Goal: Information Seeking & Learning: Learn about a topic

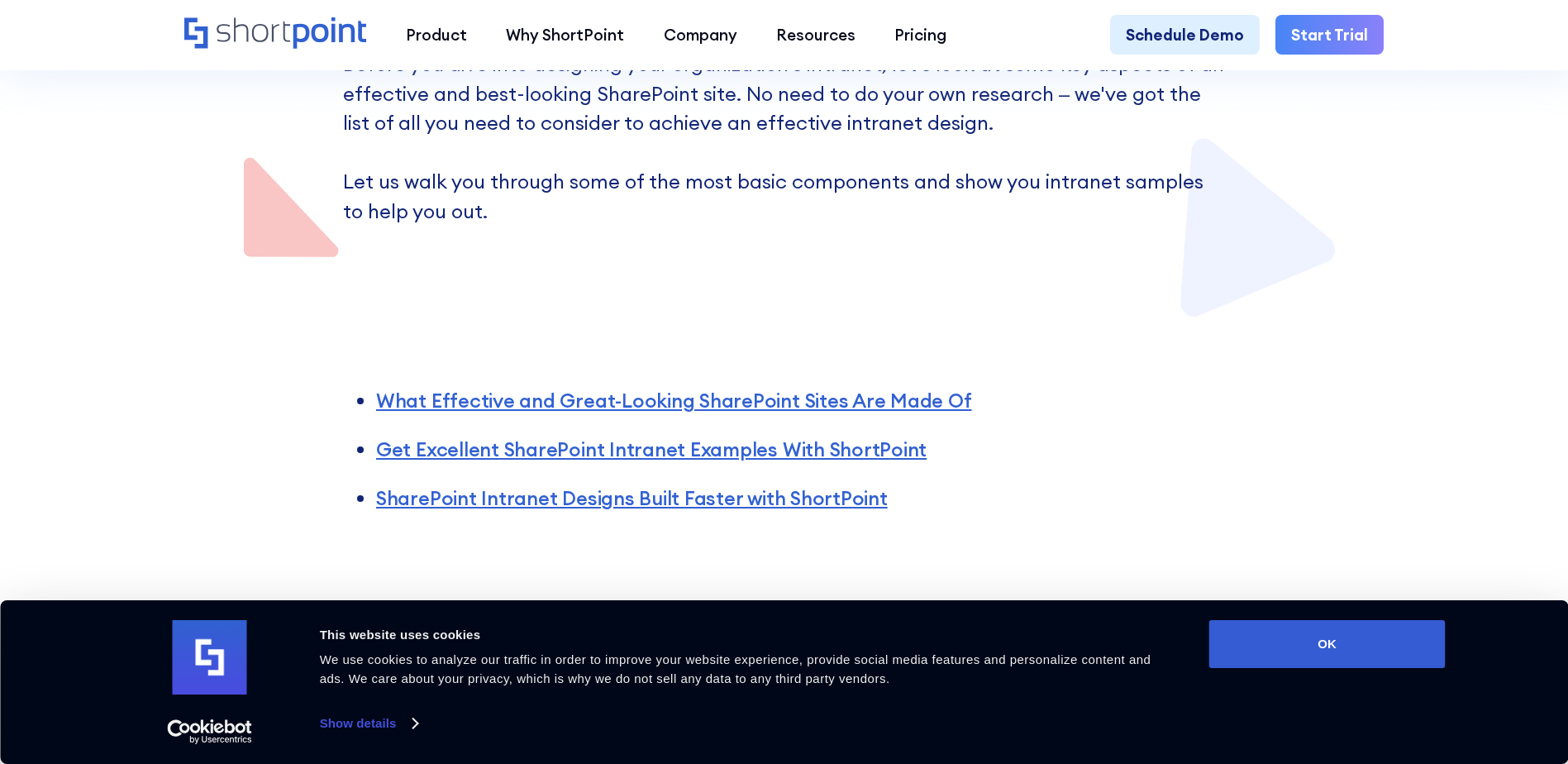
scroll to position [826, 0]
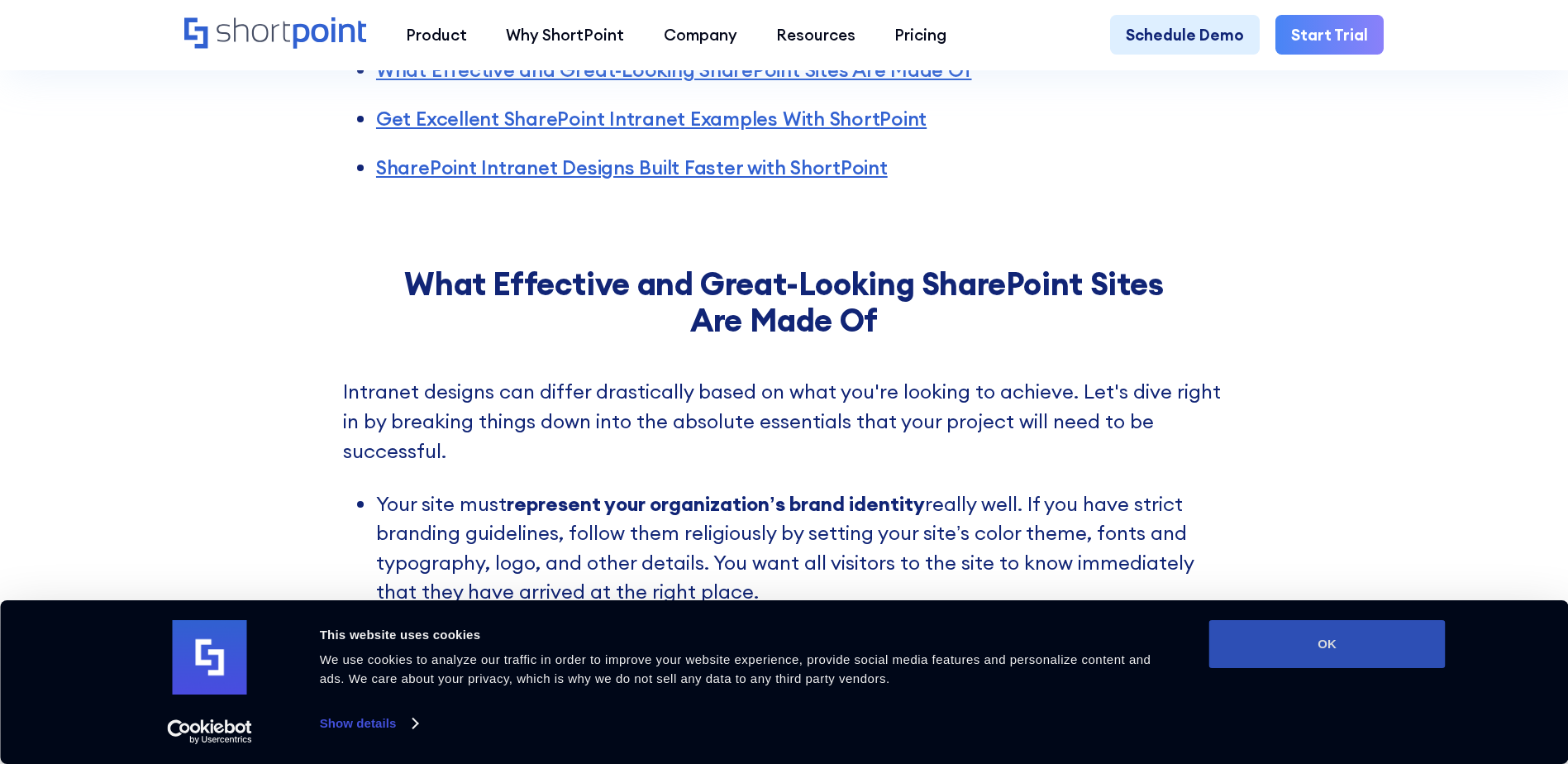
click at [1334, 646] on button "OK" at bounding box center [1327, 644] width 237 height 48
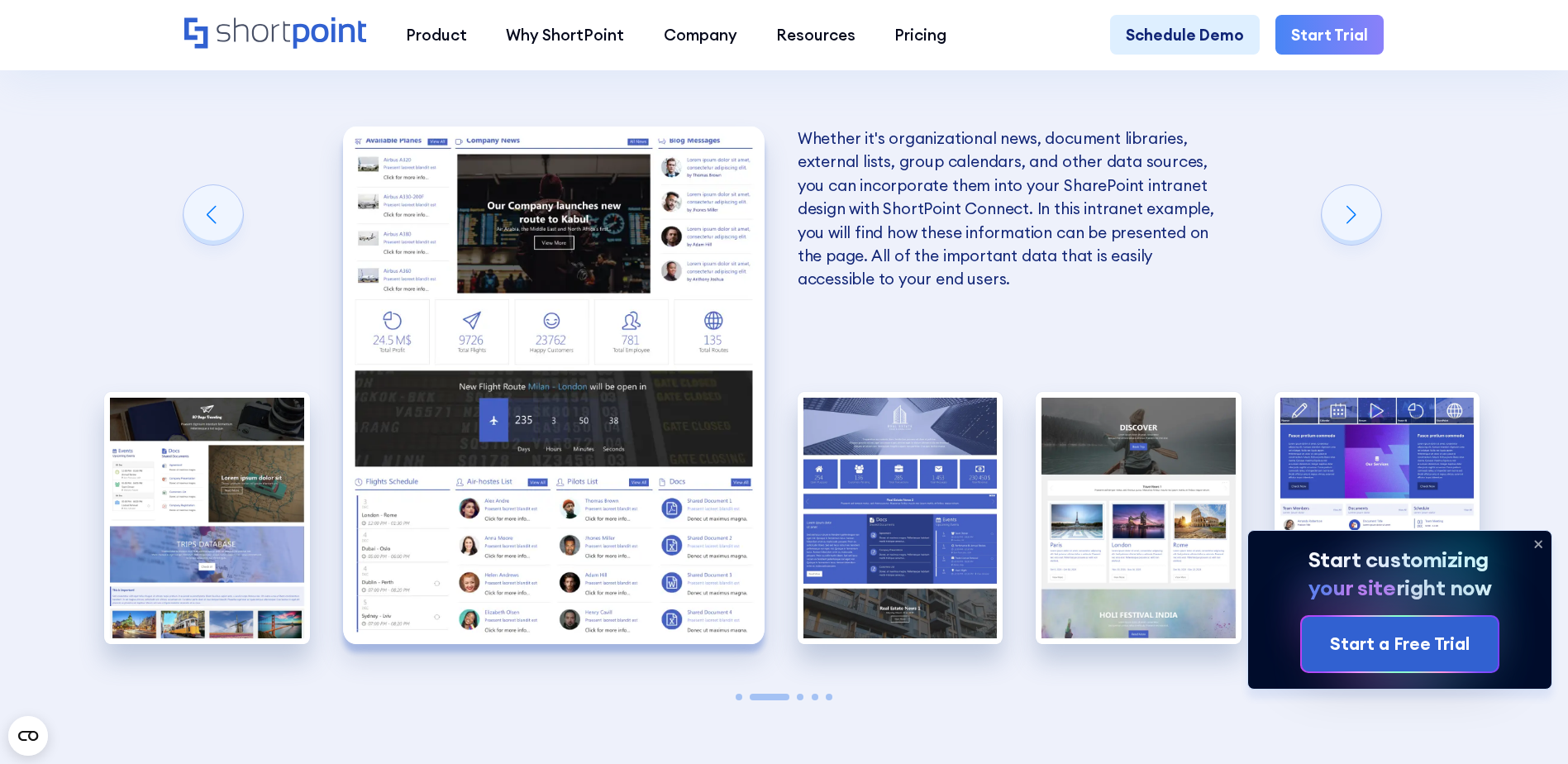
scroll to position [3307, 0]
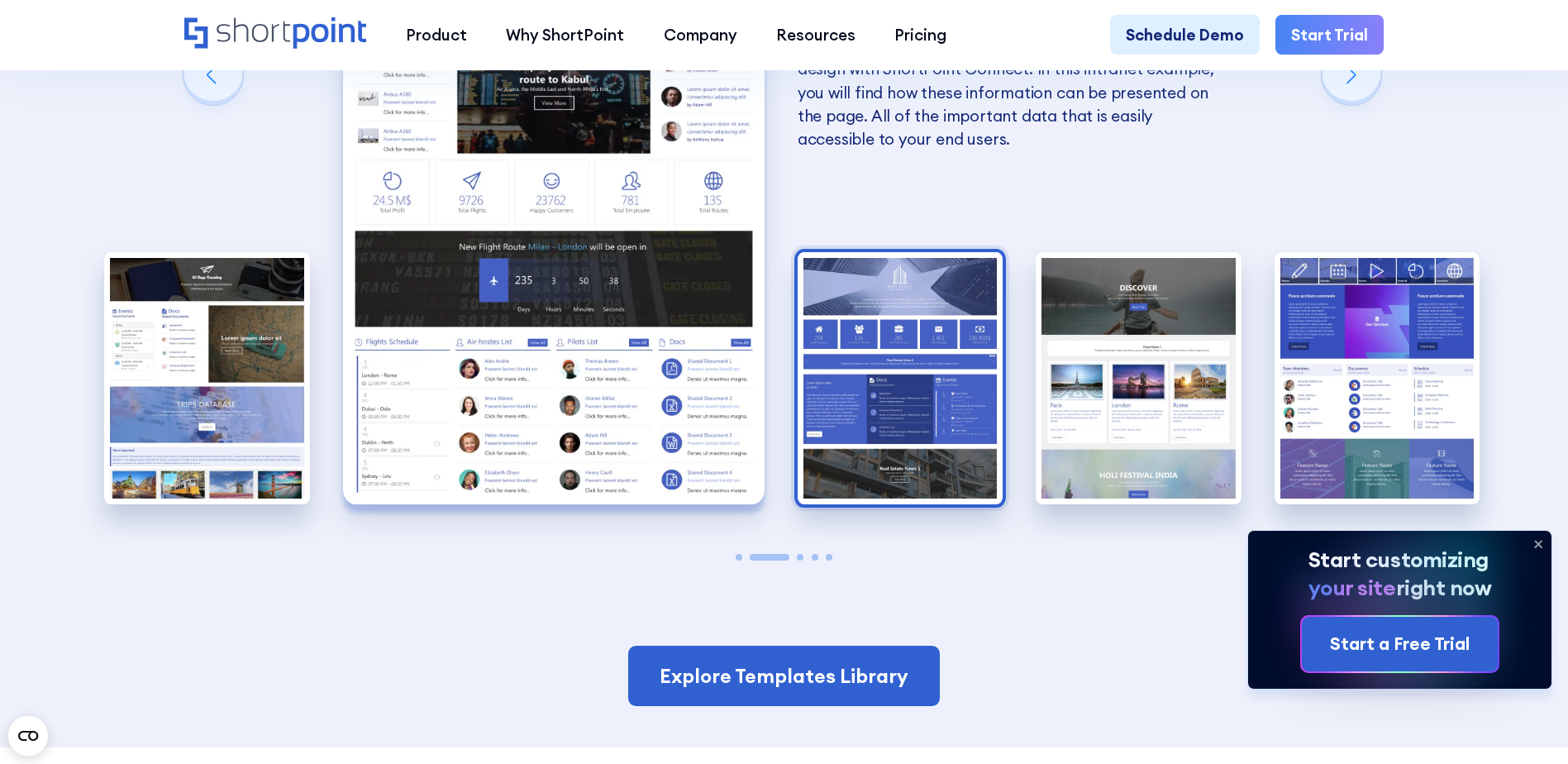
click at [900, 461] on img "3 / 5" at bounding box center [901, 378] width 206 height 252
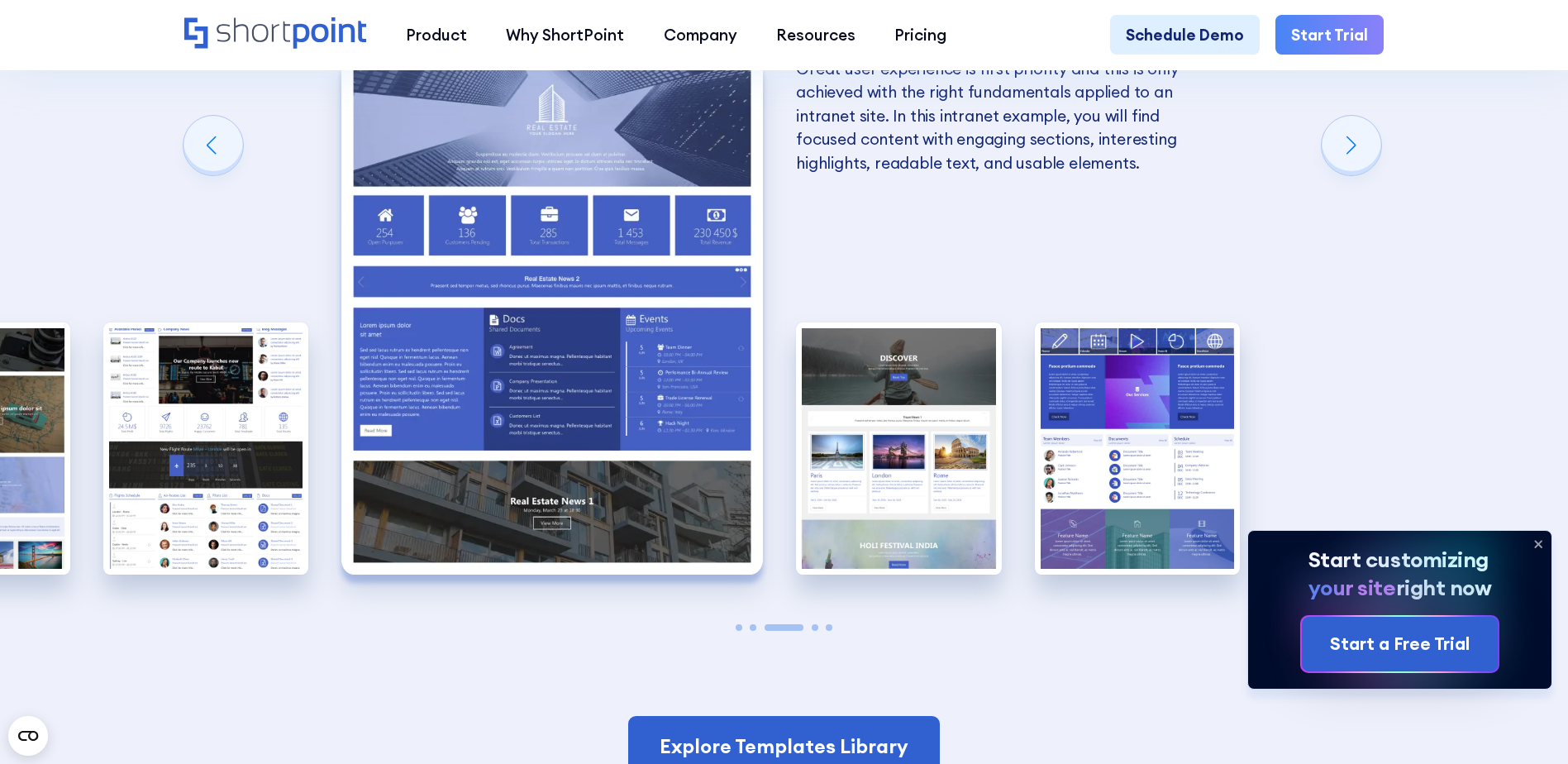
scroll to position [3141, 0]
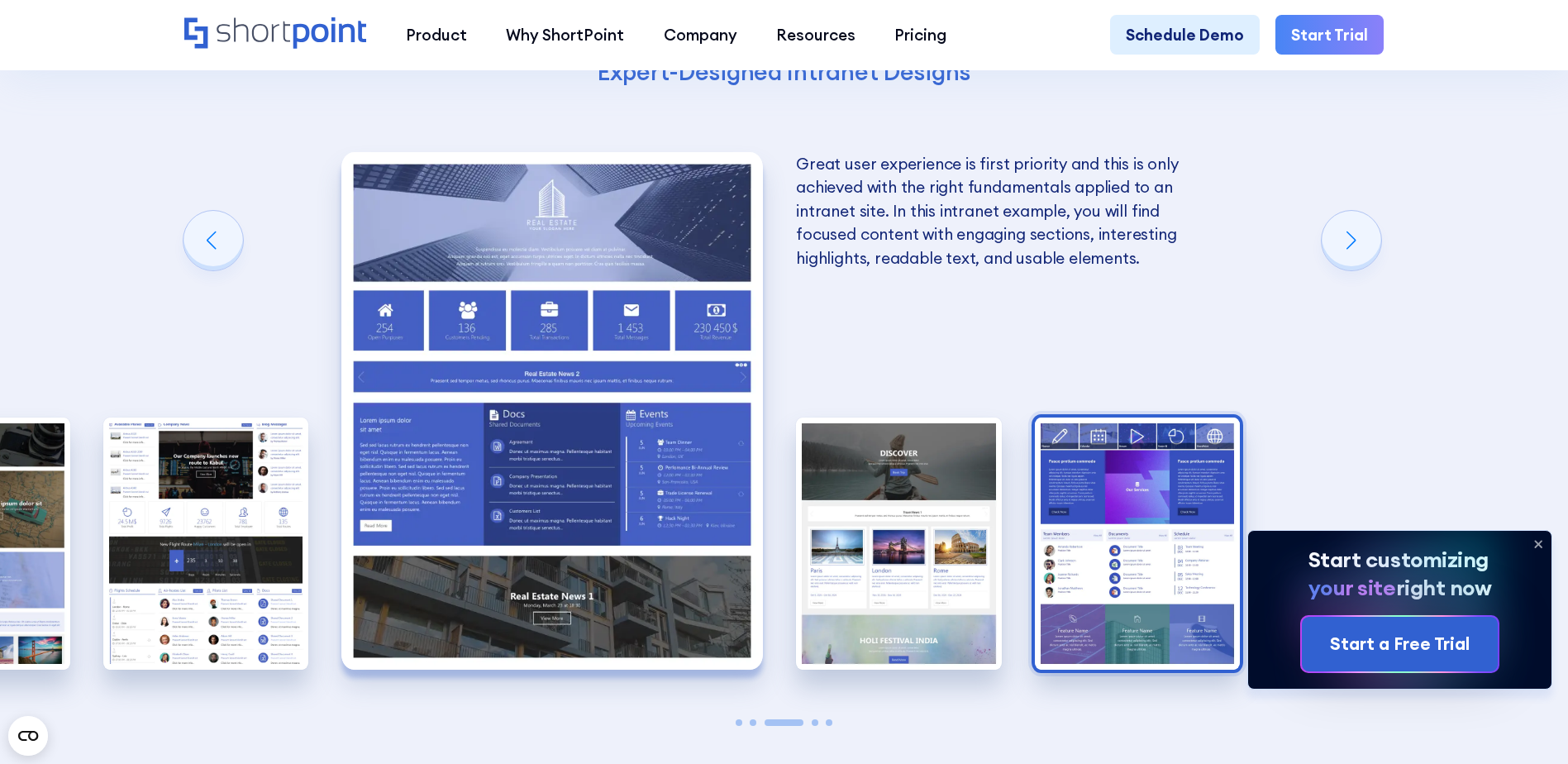
click at [1109, 537] on img "5 / 5" at bounding box center [1138, 543] width 206 height 252
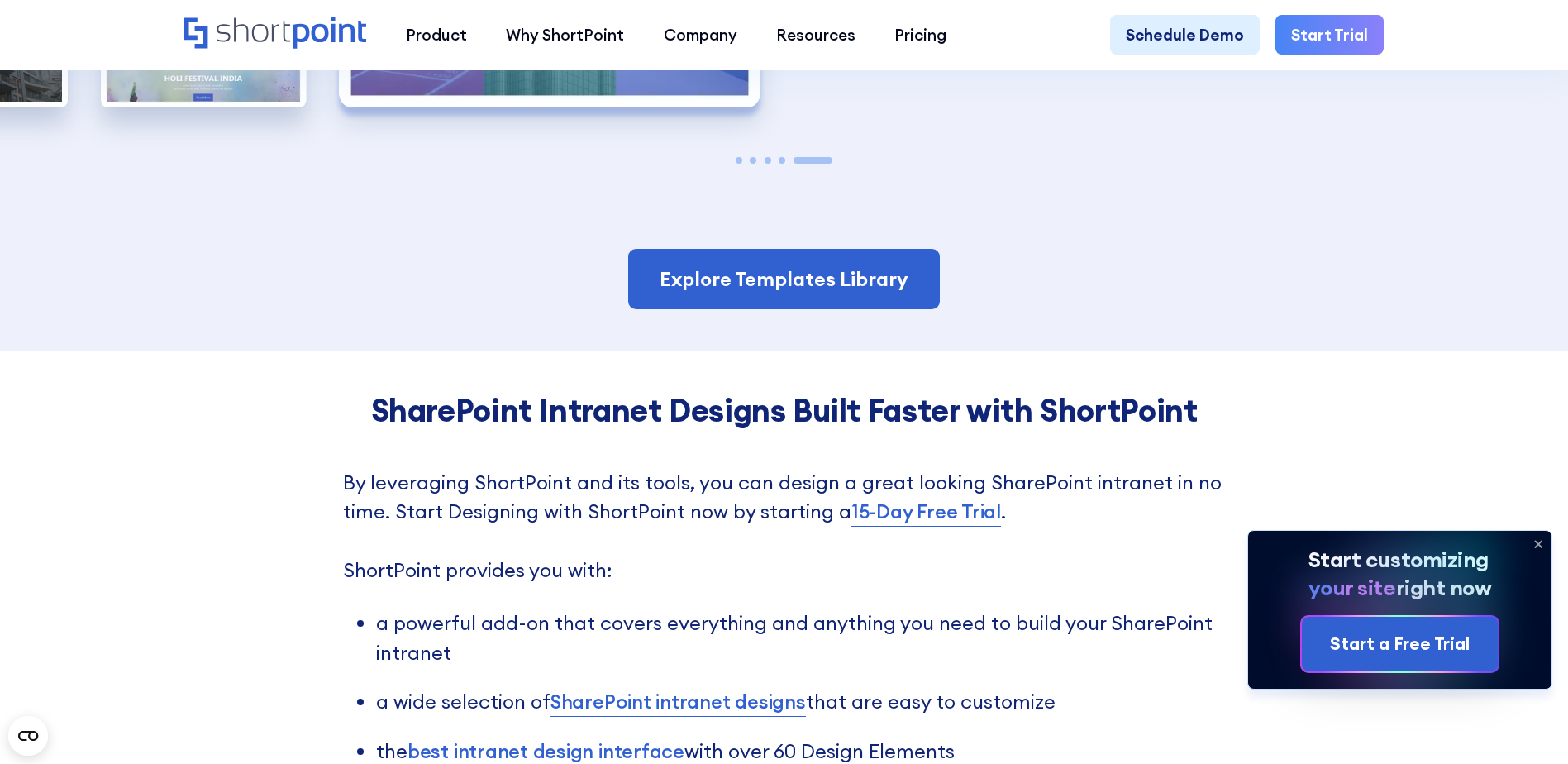
scroll to position [3554, 0]
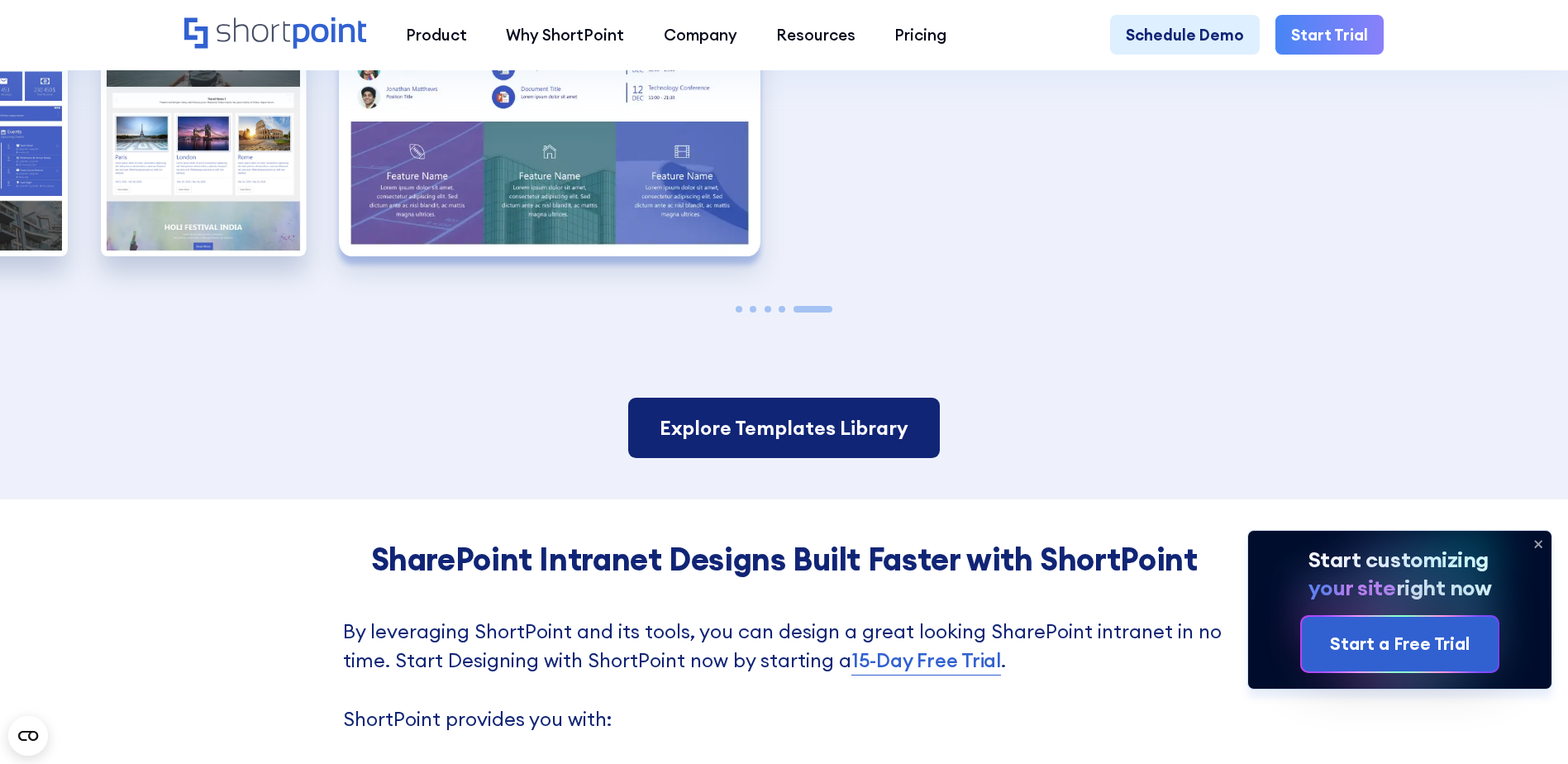
click at [727, 459] on link "Explore Templates Library" at bounding box center [784, 428] width 311 height 61
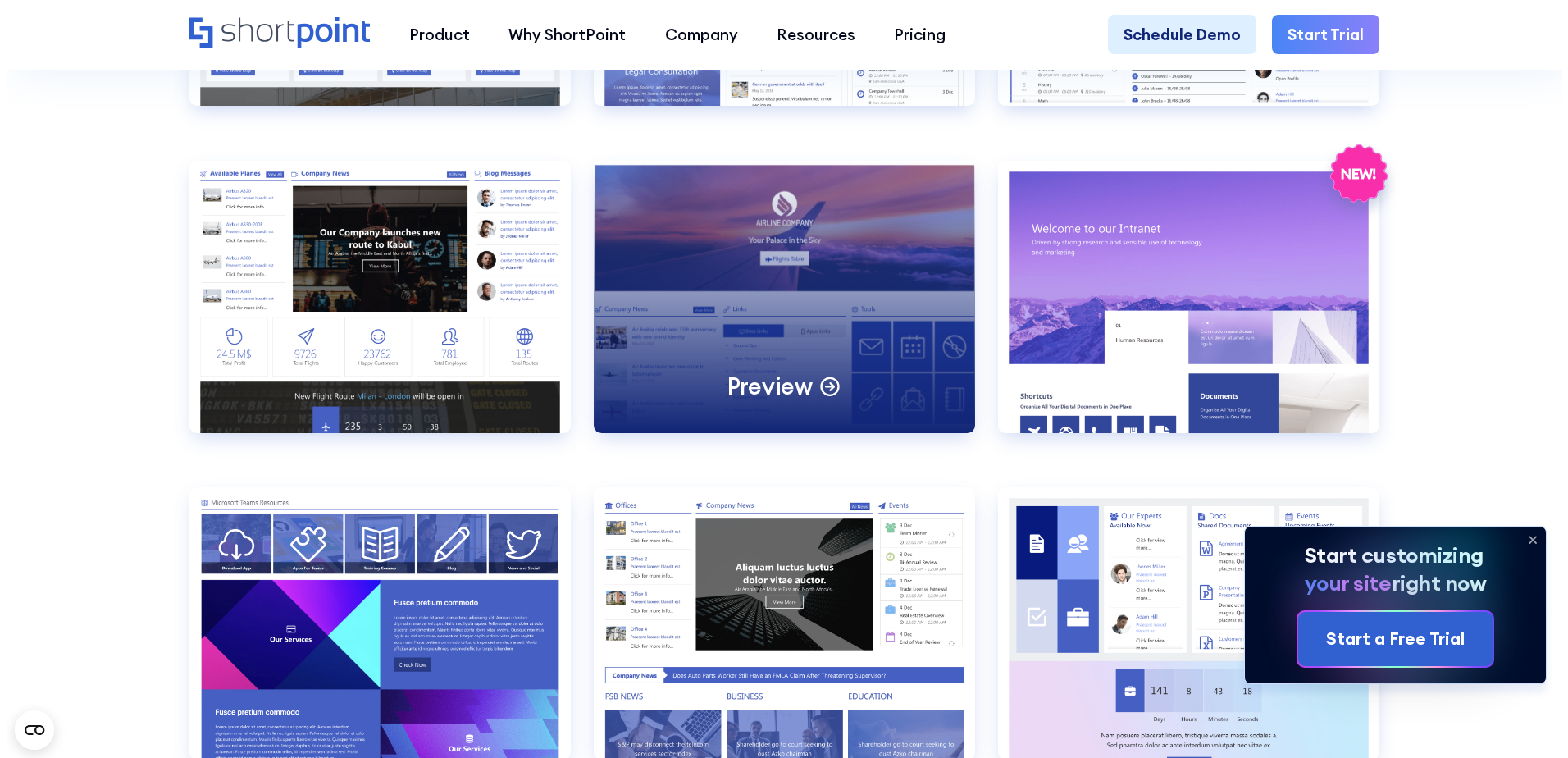
scroll to position [2378, 0]
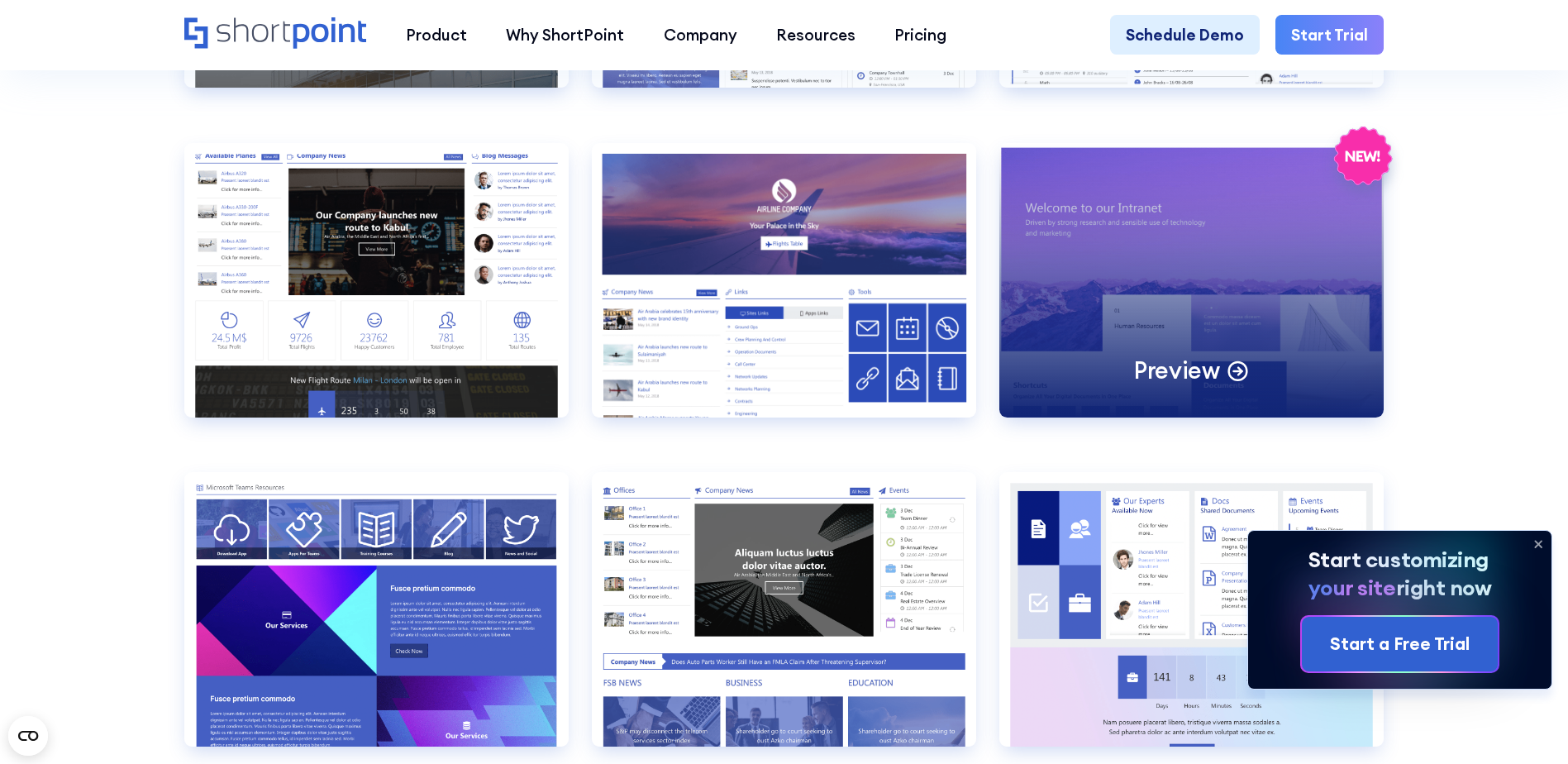
click at [1099, 339] on div "Preview" at bounding box center [1192, 279] width 385 height 274
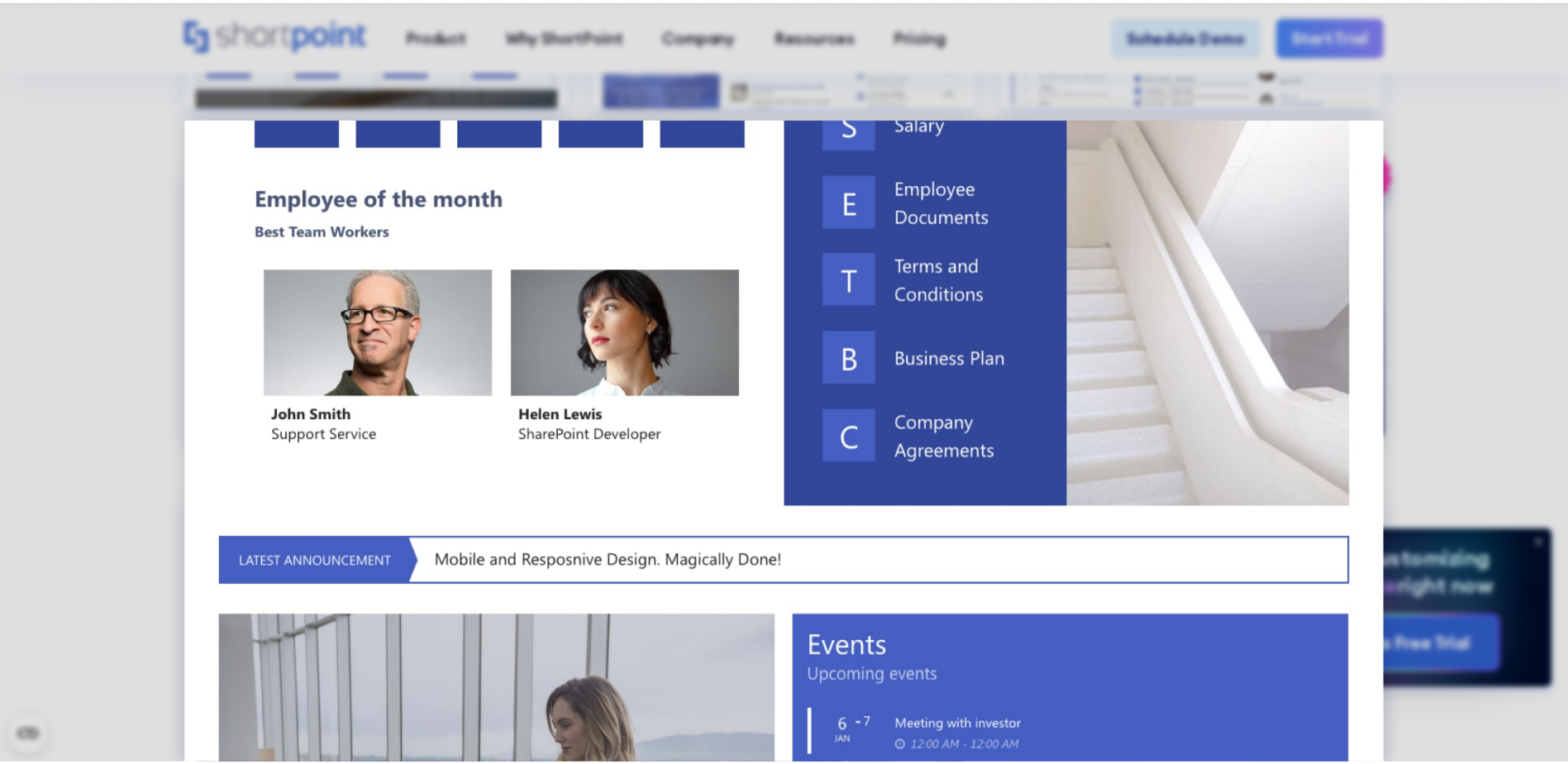
scroll to position [992, 0]
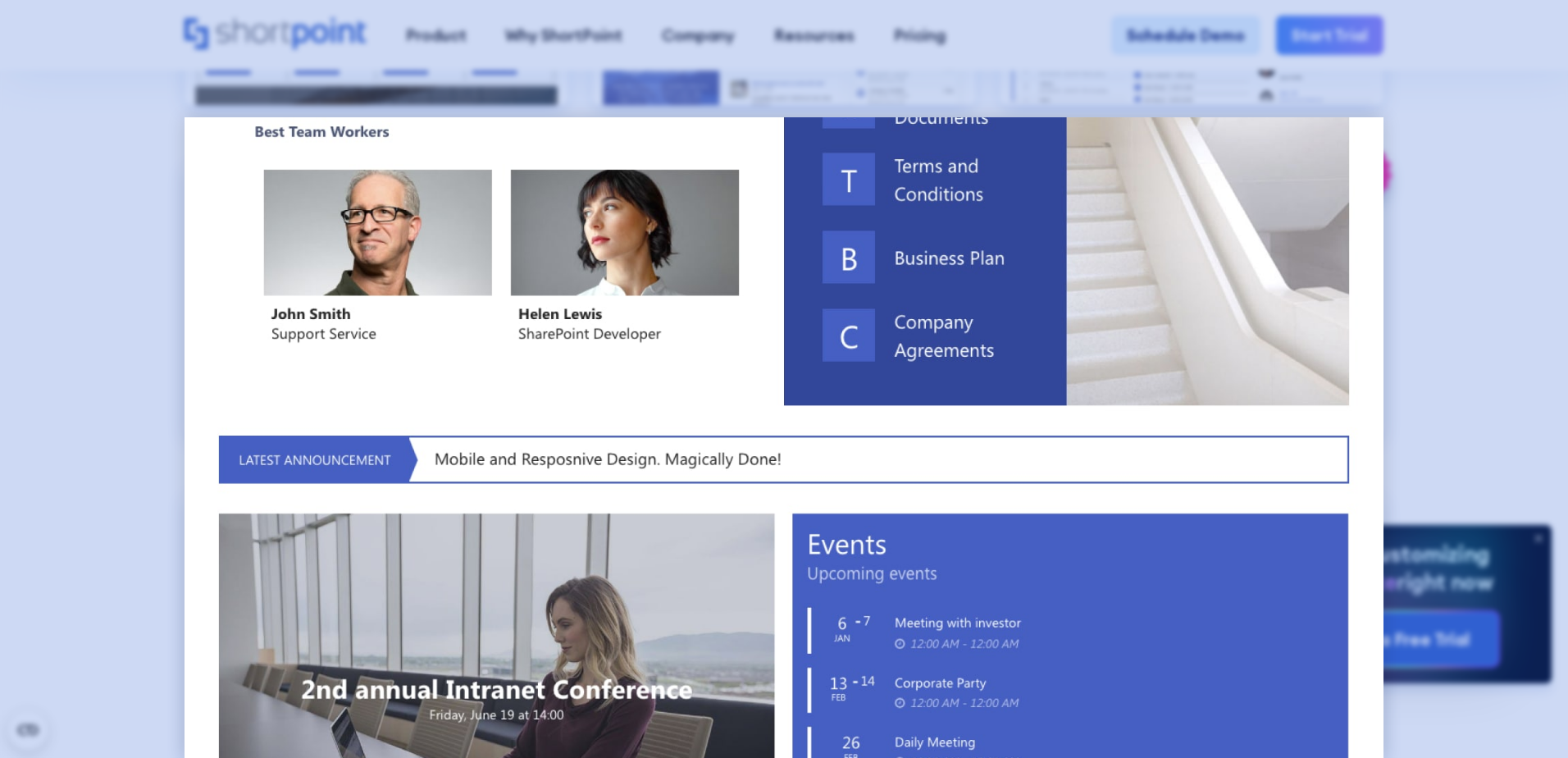
click at [1520, 198] on div at bounding box center [784, 379] width 1568 height 758
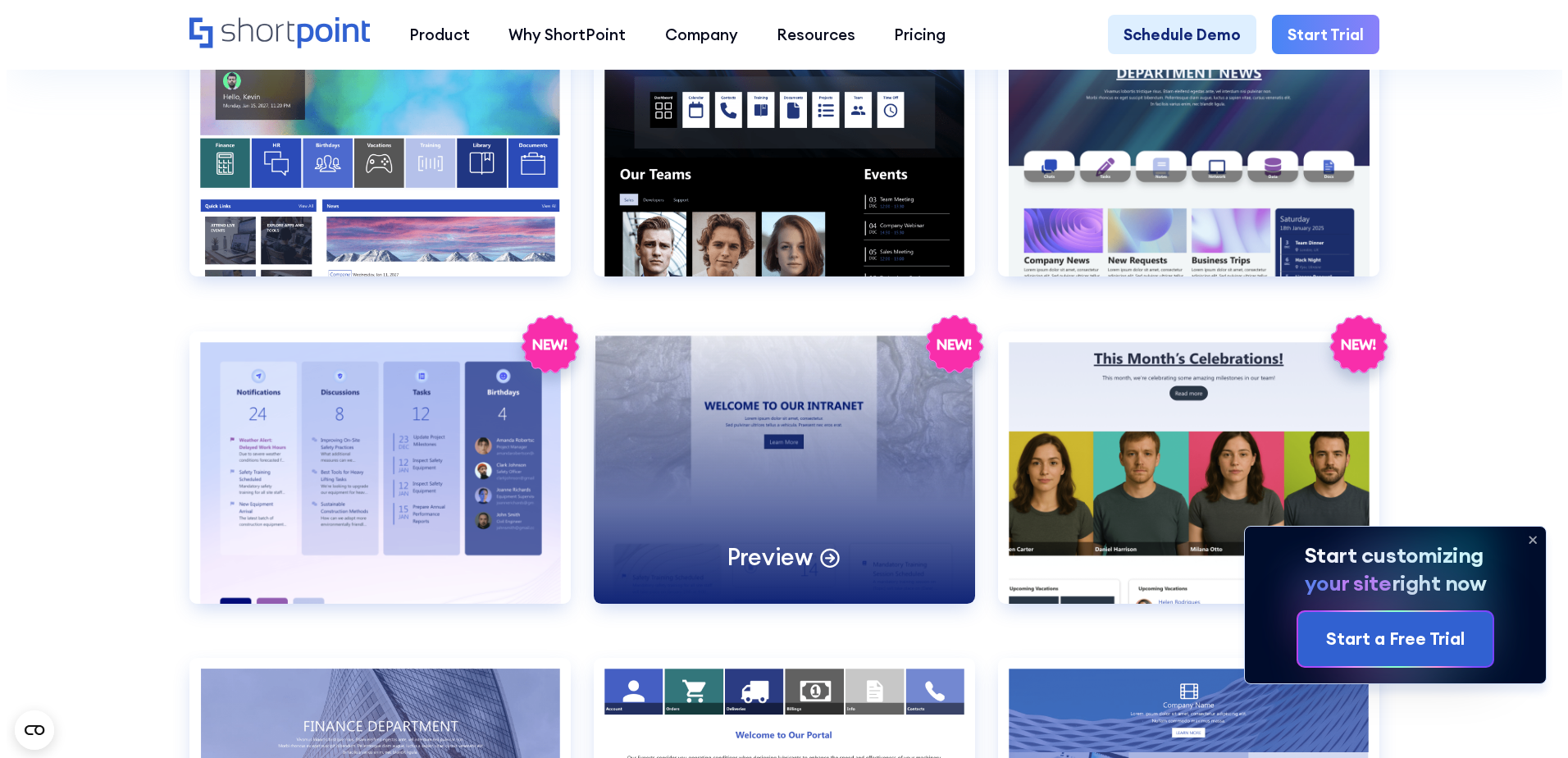
scroll to position [3035, 0]
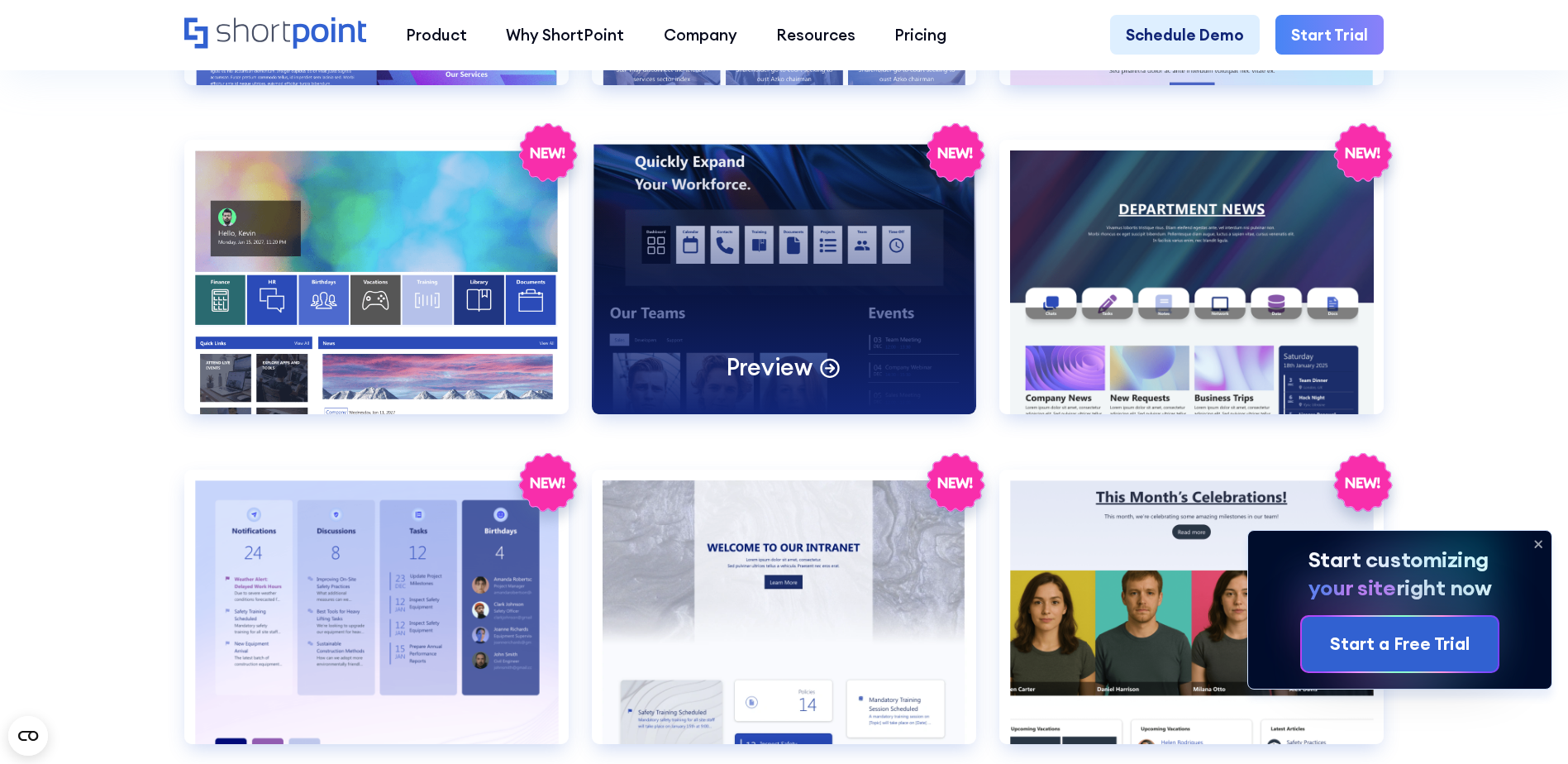
click at [825, 320] on div "Preview" at bounding box center [784, 276] width 385 height 274
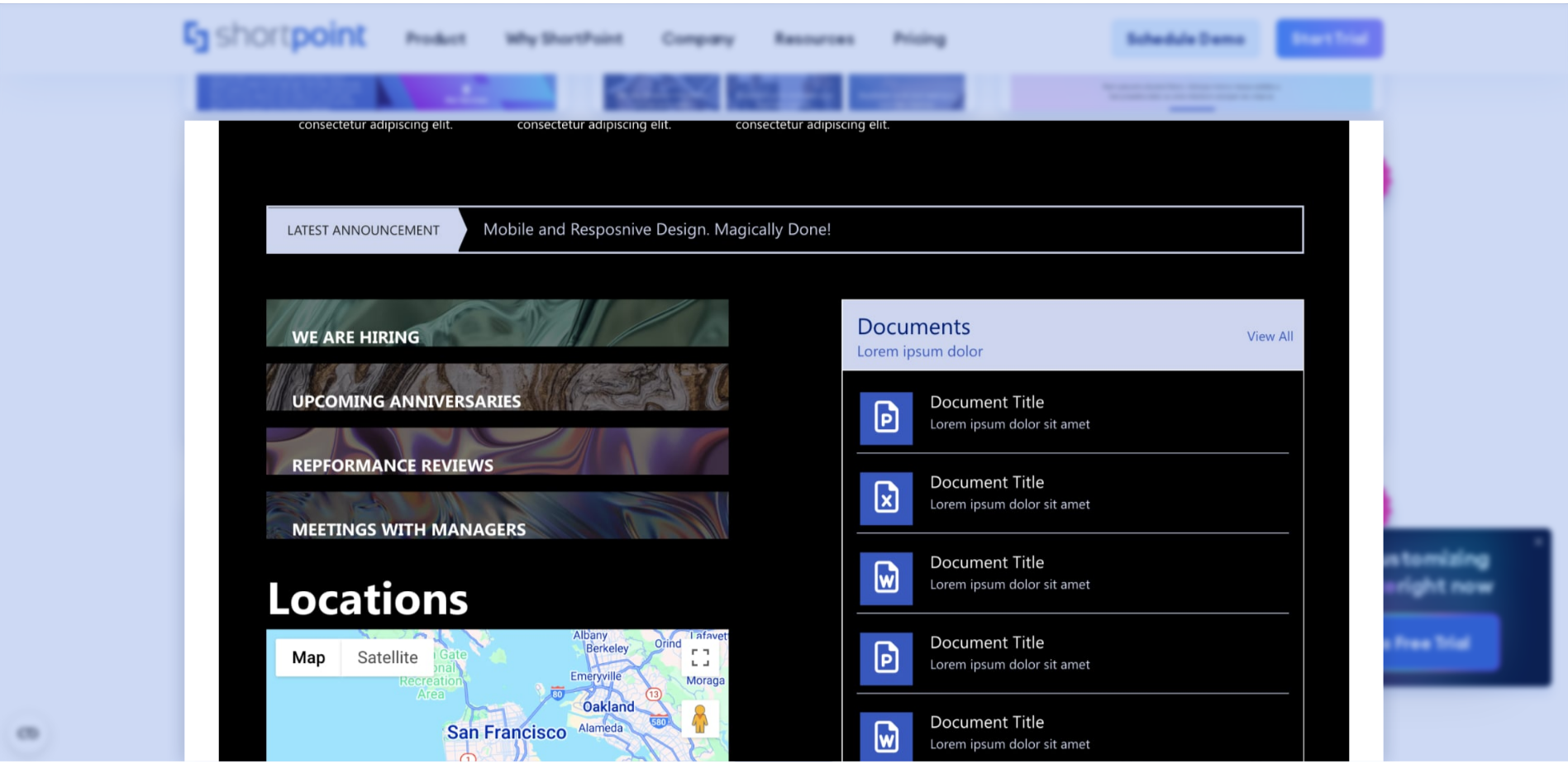
scroll to position [0, 0]
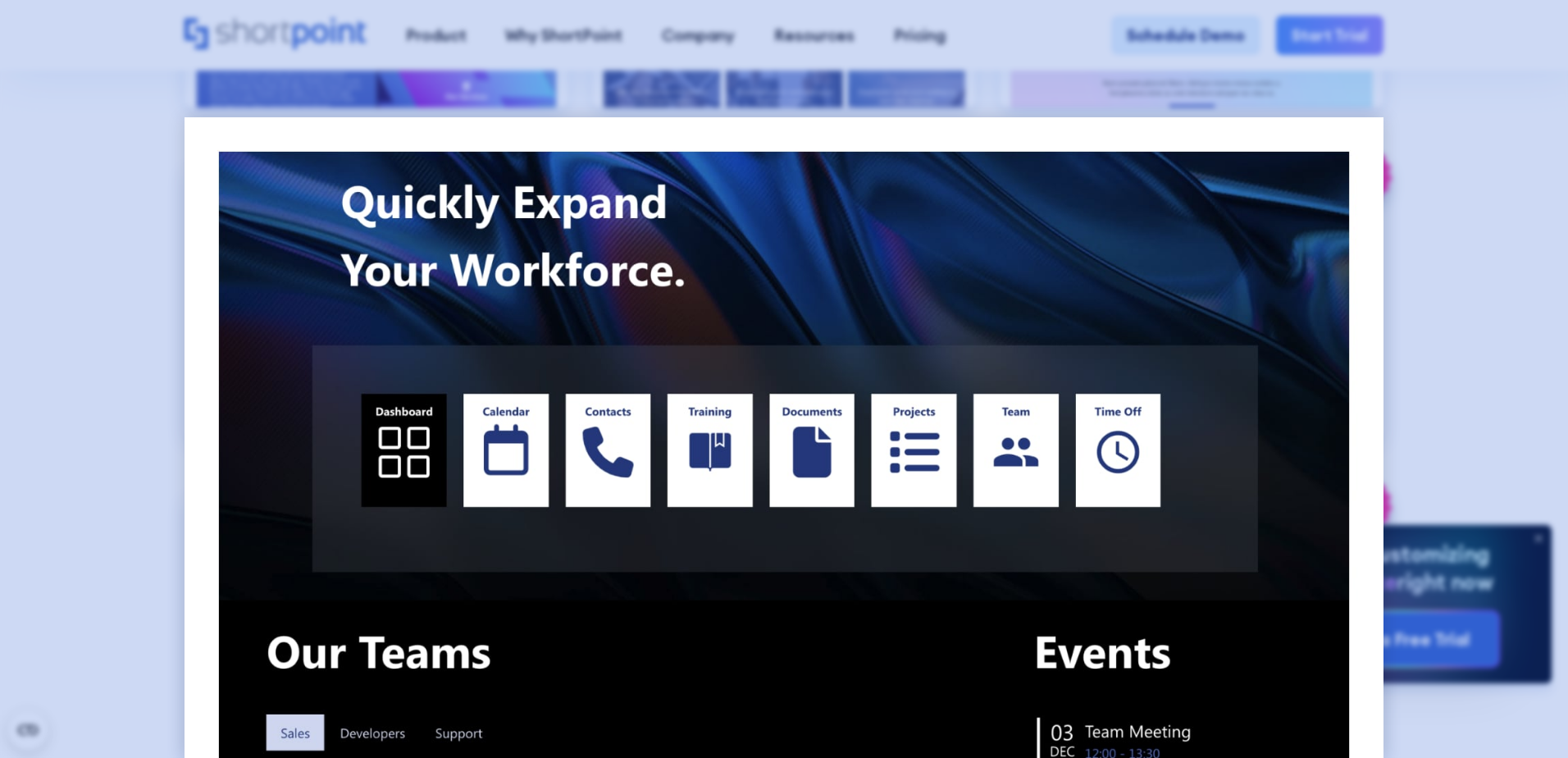
click at [1482, 287] on div at bounding box center [784, 379] width 1568 height 758
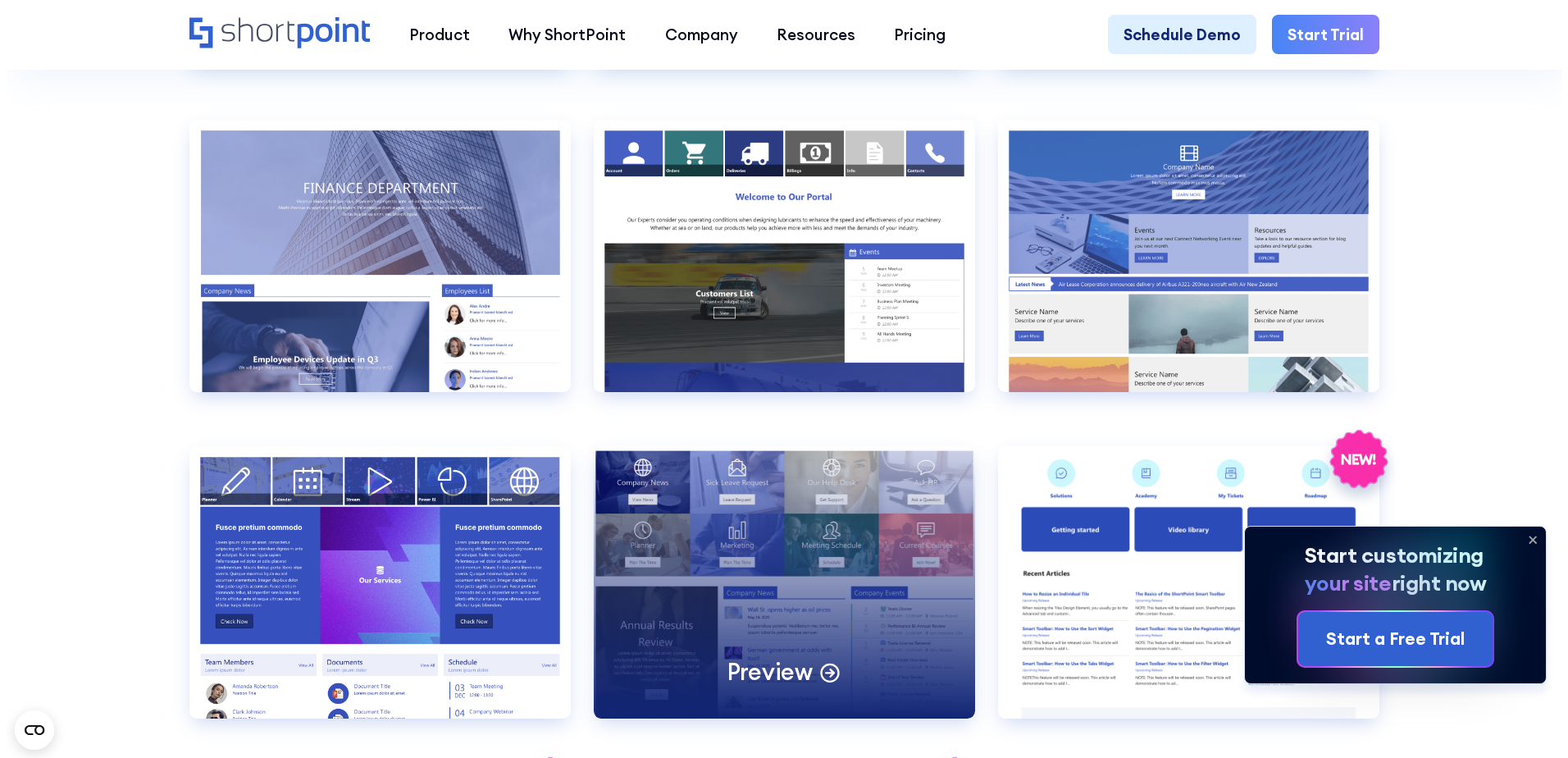
scroll to position [3855, 0]
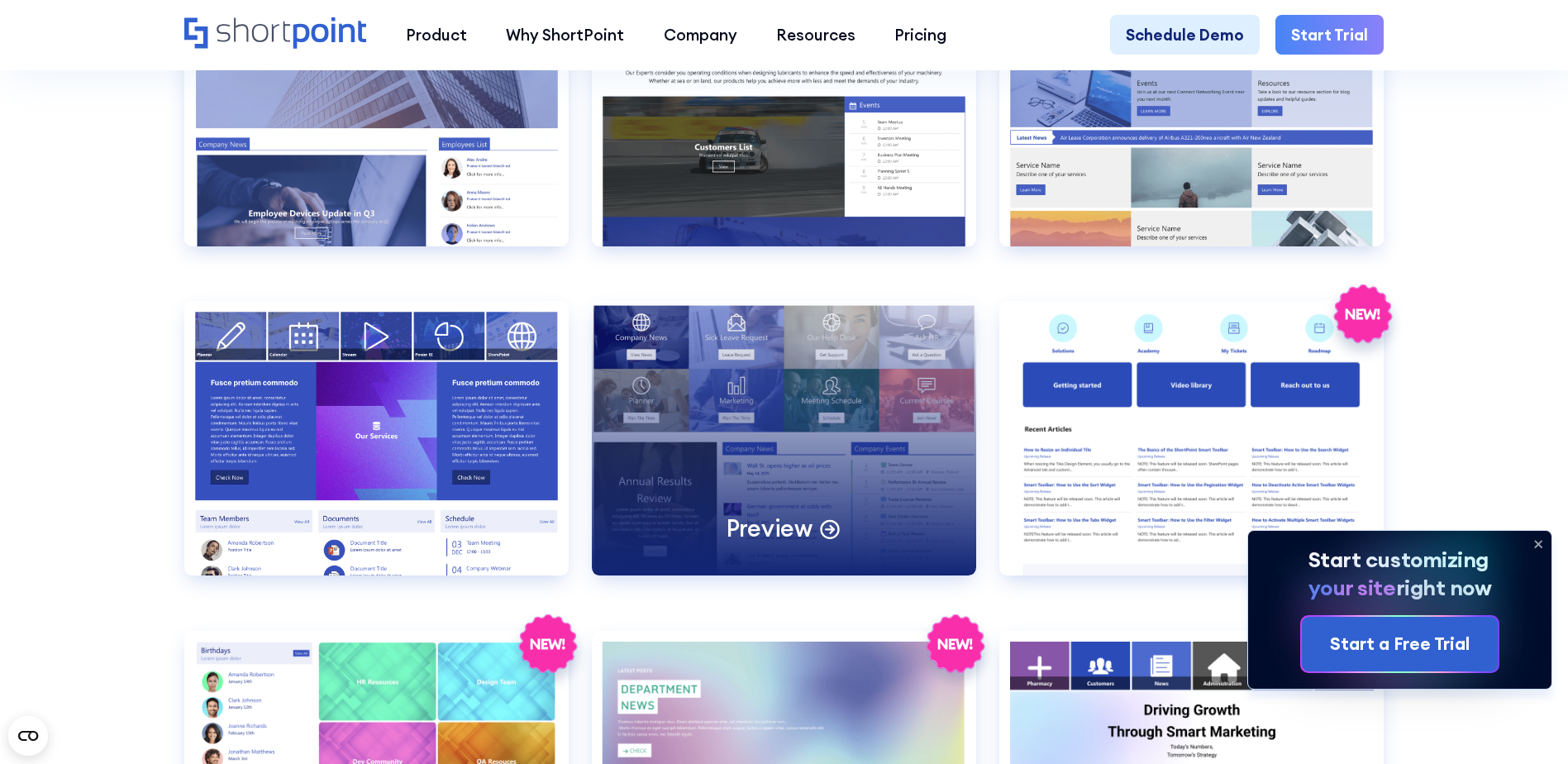
click at [821, 511] on div "Preview" at bounding box center [784, 438] width 385 height 274
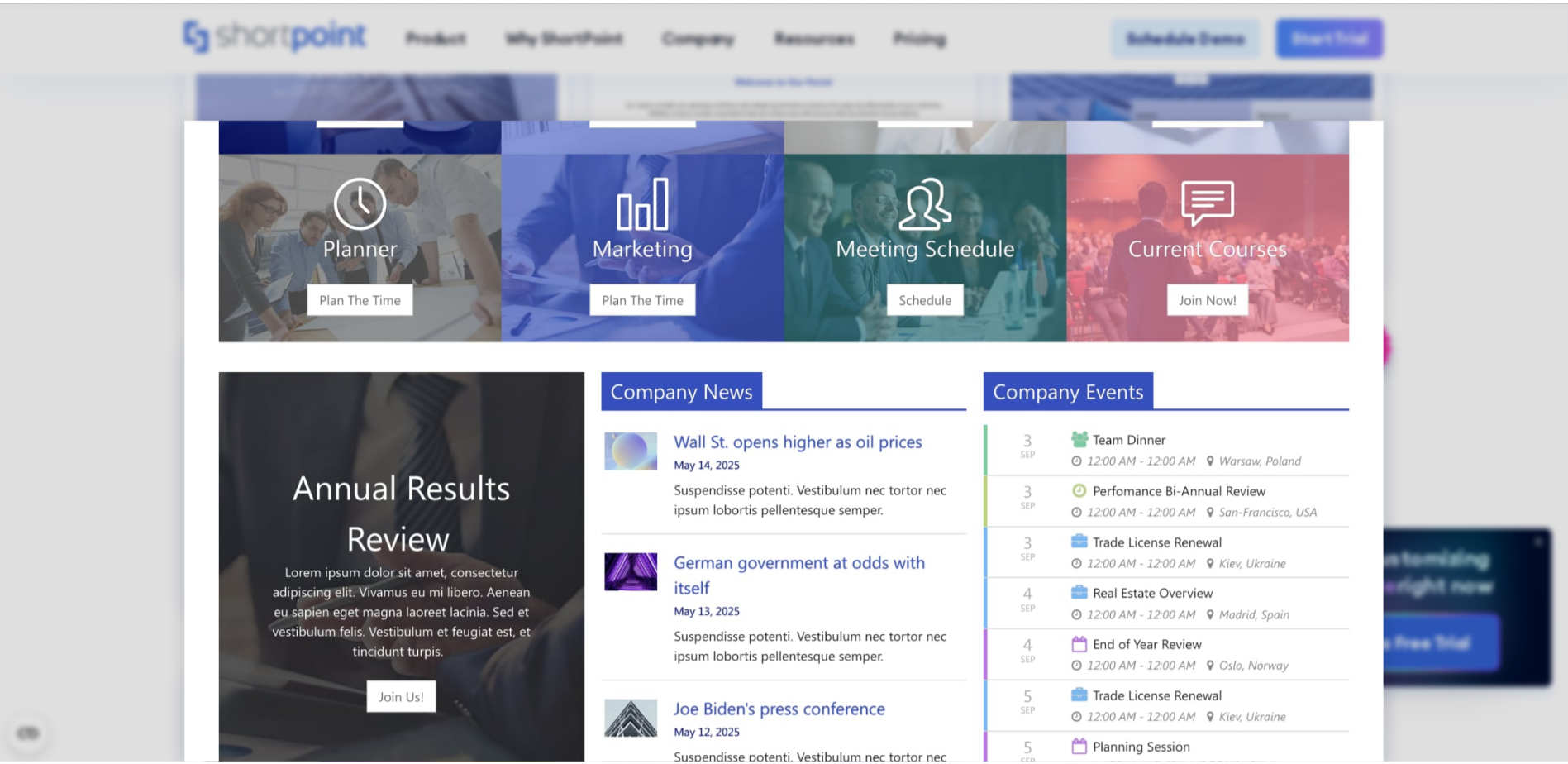
scroll to position [0, 0]
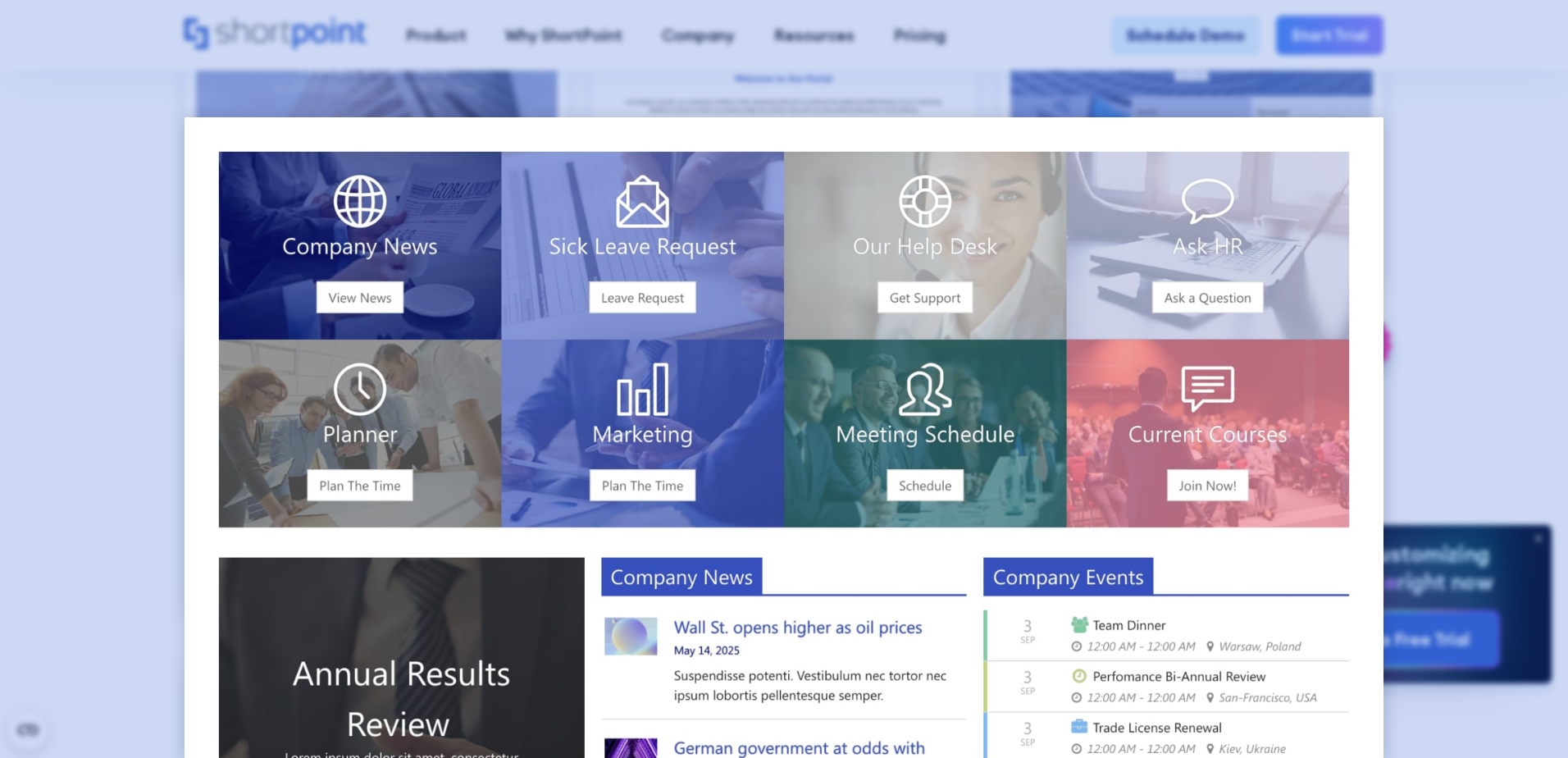
click at [150, 387] on div at bounding box center [784, 379] width 1568 height 758
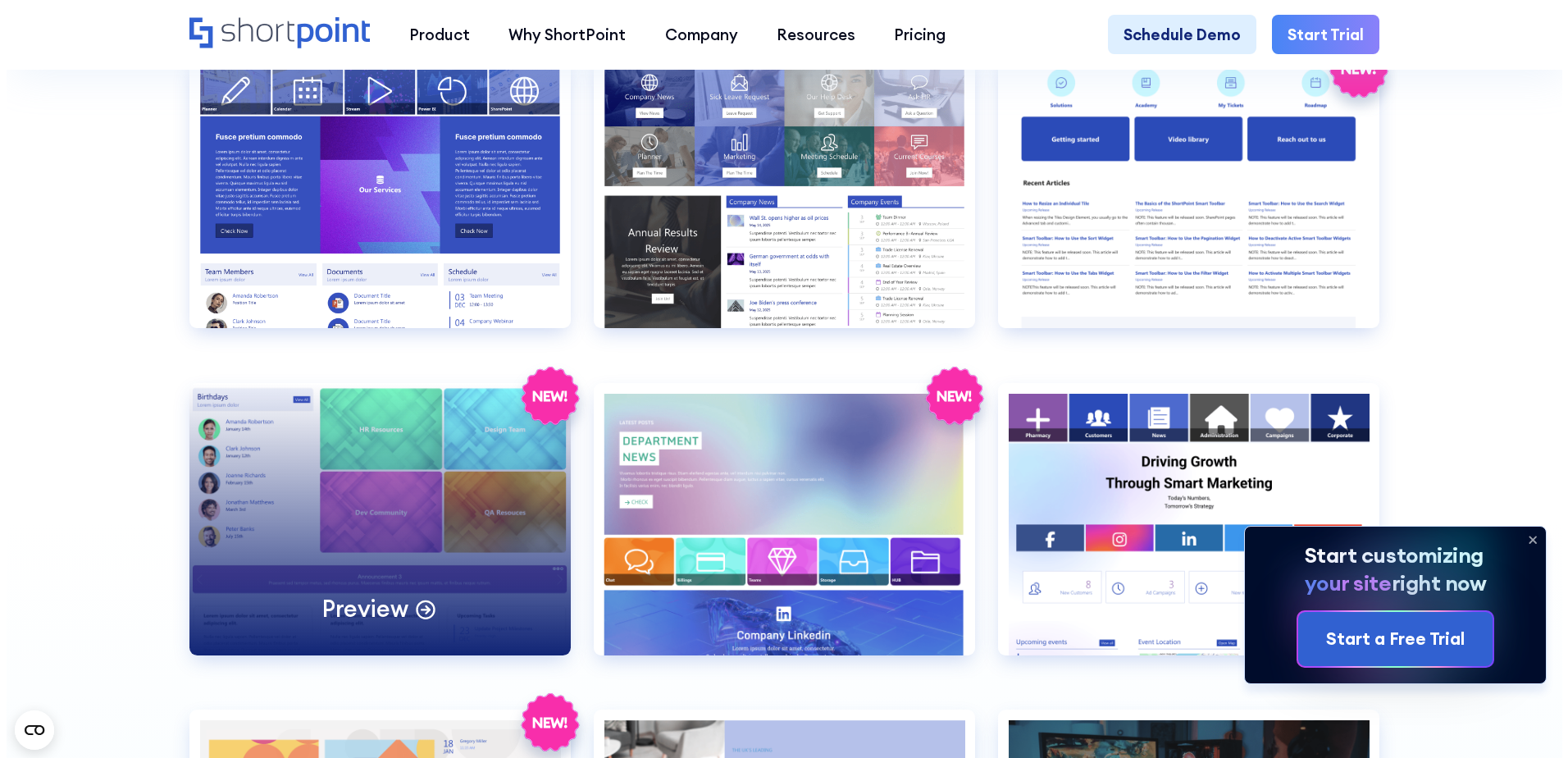
scroll to position [4182, 0]
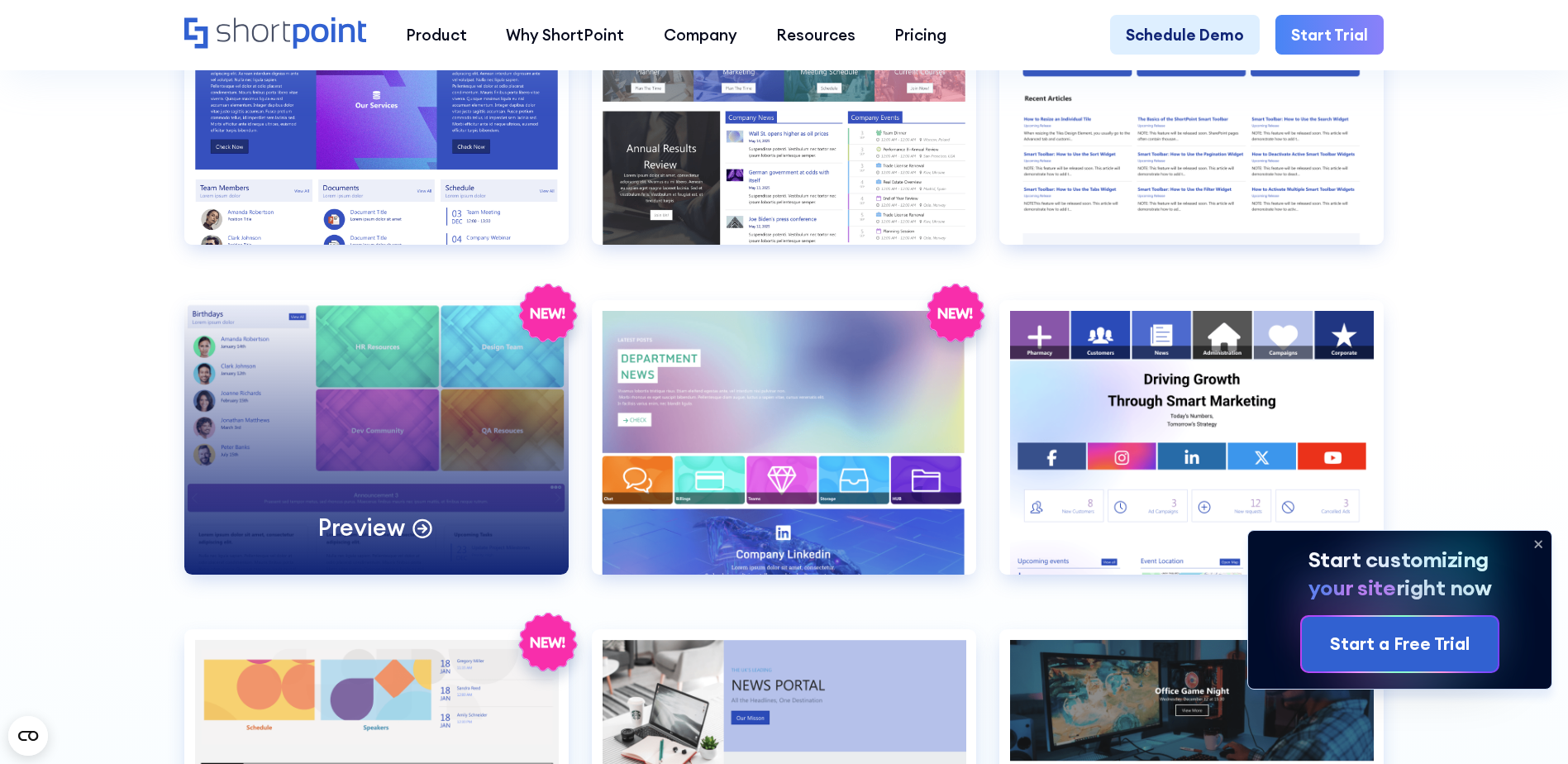
click at [474, 439] on div "Preview" at bounding box center [377, 437] width 385 height 274
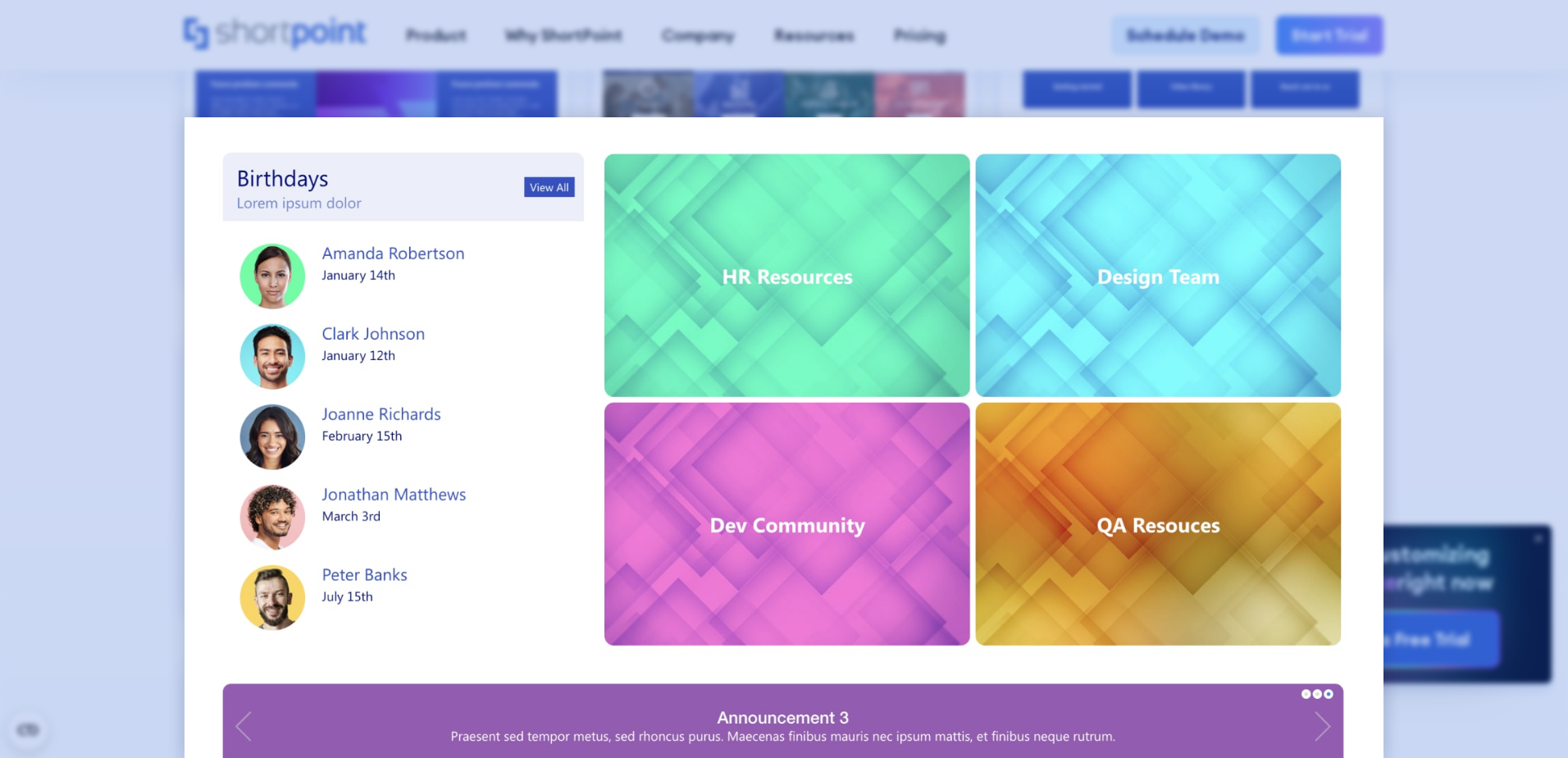
click at [118, 418] on div at bounding box center [784, 379] width 1568 height 758
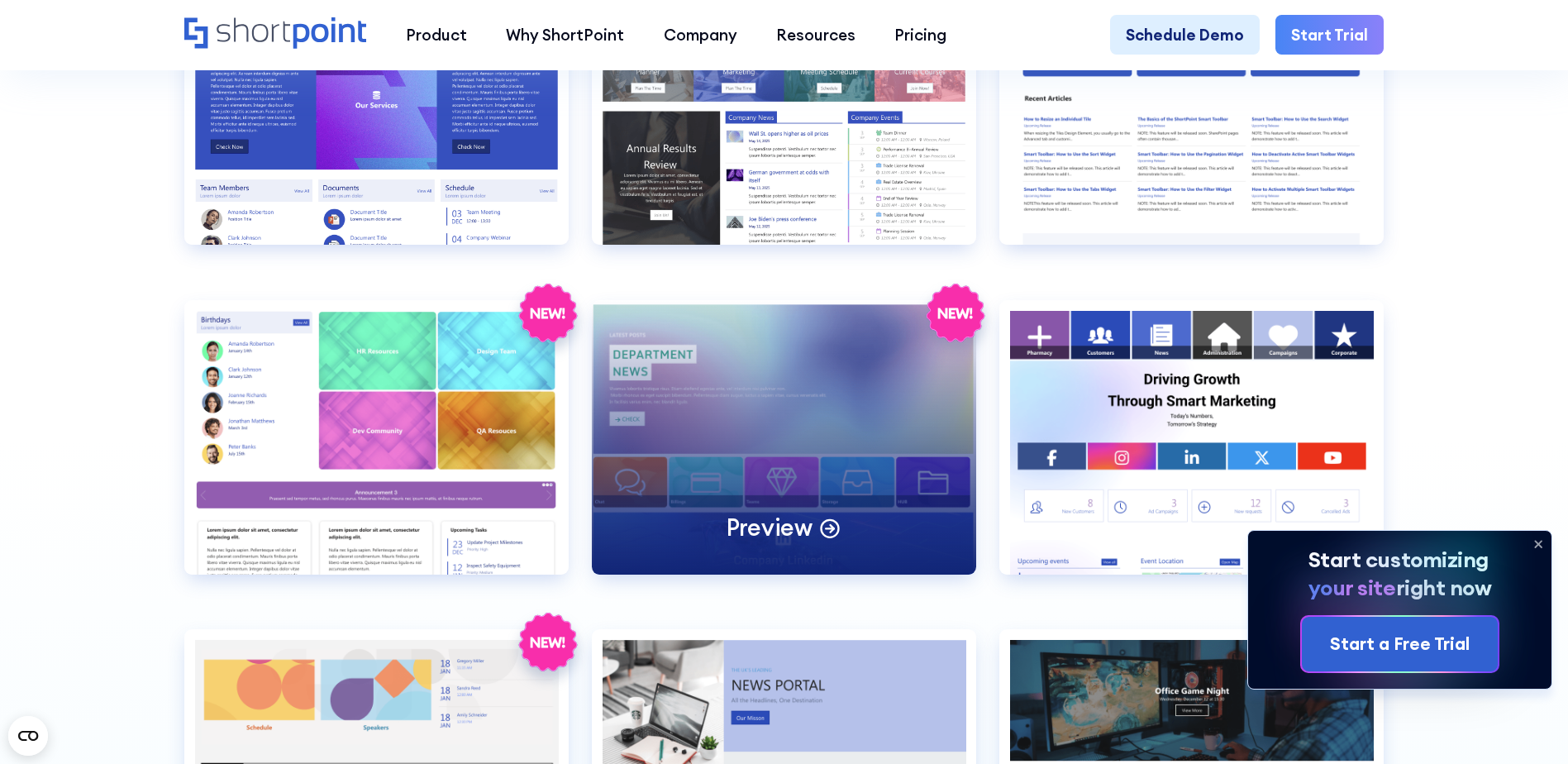
click at [743, 423] on div "Preview" at bounding box center [784, 437] width 385 height 274
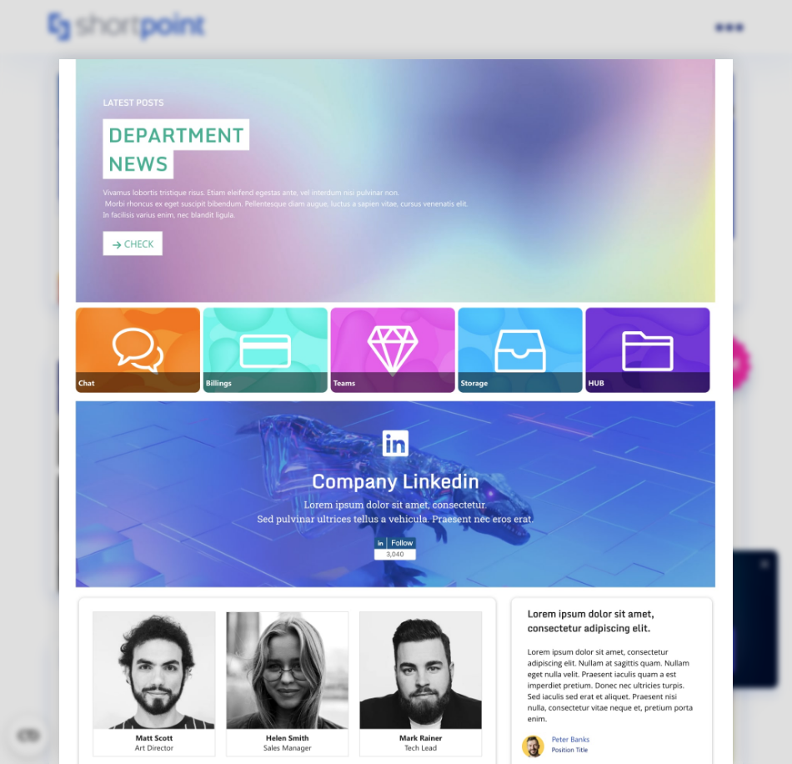
scroll to position [118, 0]
